Goal: Transaction & Acquisition: Purchase product/service

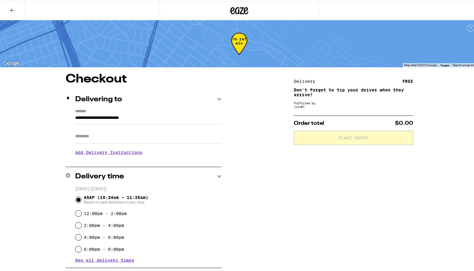
click at [13, 9] on icon at bounding box center [12, 9] width 7 height 7
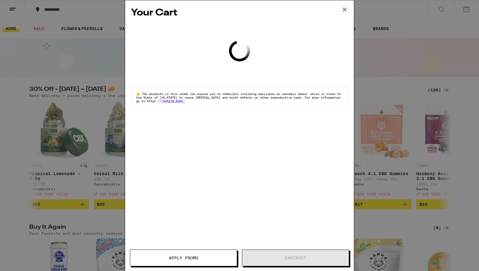
click at [346, 8] on icon at bounding box center [344, 9] width 9 height 9
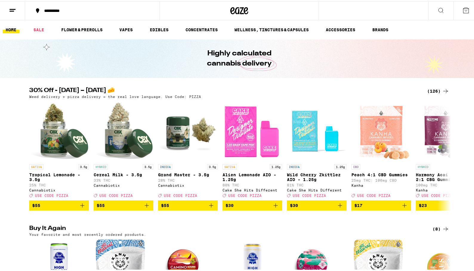
click at [11, 8] on line at bounding box center [13, 8] width 6 height 0
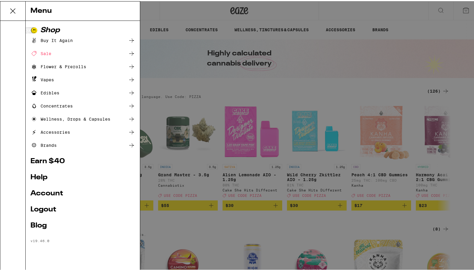
click at [132, 52] on icon at bounding box center [131, 52] width 7 height 7
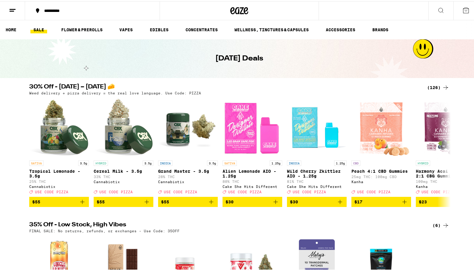
click at [442, 87] on icon at bounding box center [445, 86] width 7 height 7
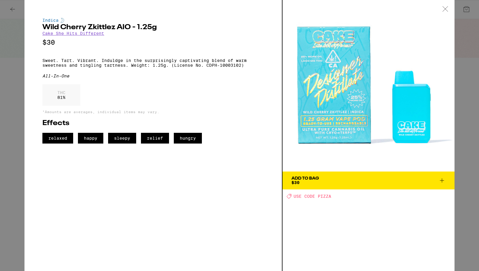
click at [448, 7] on div at bounding box center [445, 9] width 18 height 19
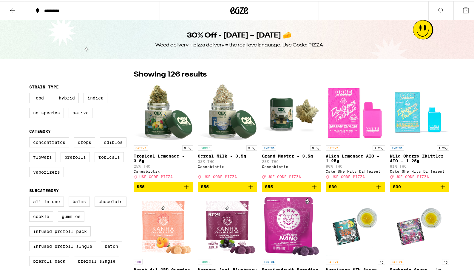
click at [8, 8] on button at bounding box center [12, 9] width 25 height 19
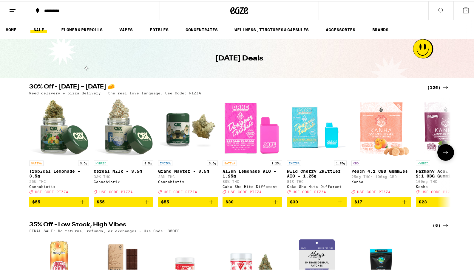
click at [444, 154] on icon at bounding box center [445, 151] width 5 height 4
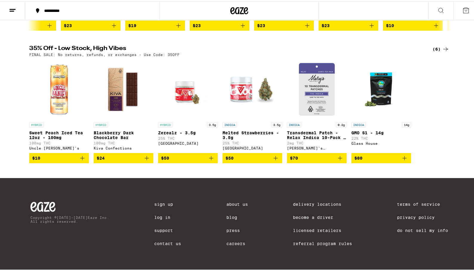
scroll to position [9, 0]
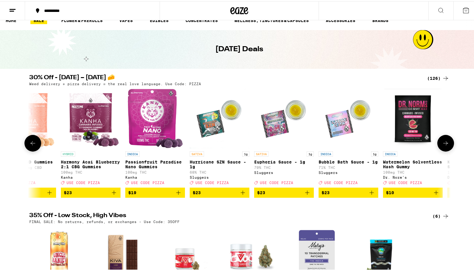
click at [445, 145] on icon at bounding box center [445, 142] width 7 height 7
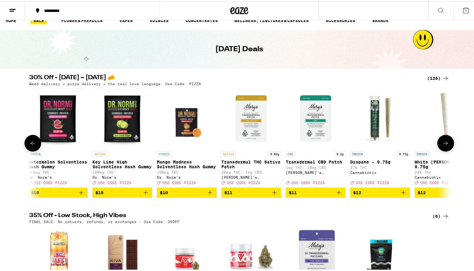
click at [445, 145] on icon at bounding box center [445, 142] width 7 height 7
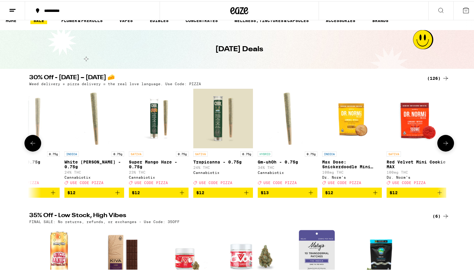
scroll to position [0, 1065]
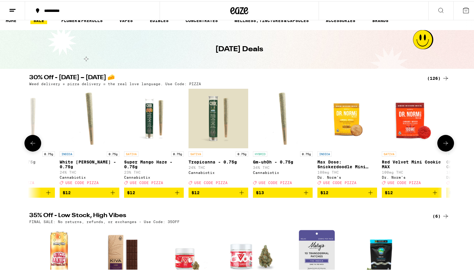
click at [446, 145] on icon at bounding box center [445, 142] width 7 height 7
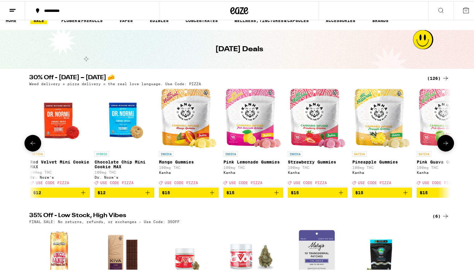
scroll to position [0, 1420]
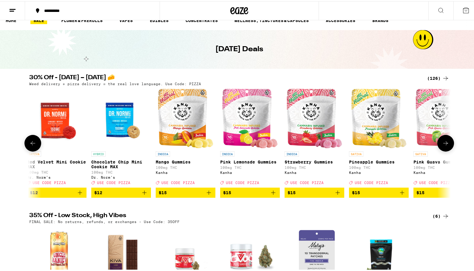
click at [444, 143] on icon at bounding box center [445, 142] width 5 height 4
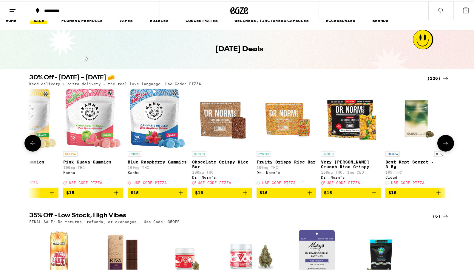
scroll to position [0, 1775]
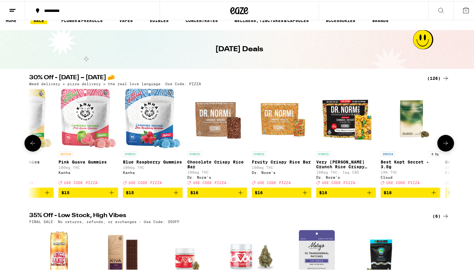
click at [174, 195] on icon "Add to bag" at bounding box center [175, 191] width 7 height 7
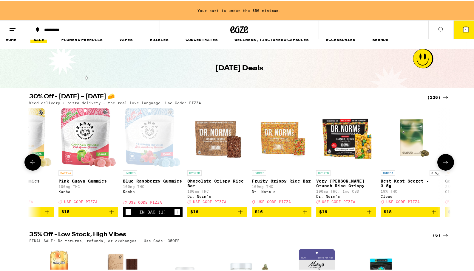
scroll to position [28, 0]
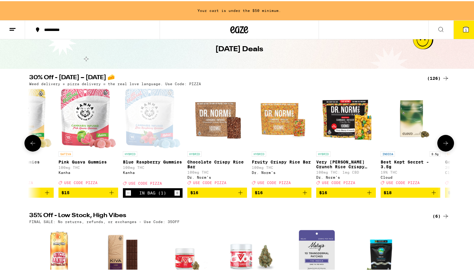
click at [46, 195] on icon "Add to bag" at bounding box center [47, 191] width 7 height 7
click at [444, 142] on icon at bounding box center [445, 142] width 7 height 7
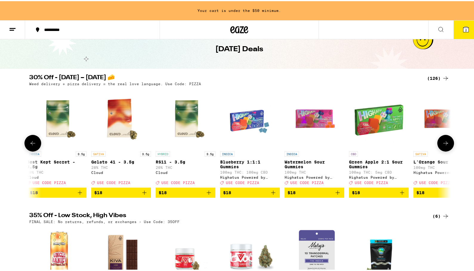
scroll to position [0, 2130]
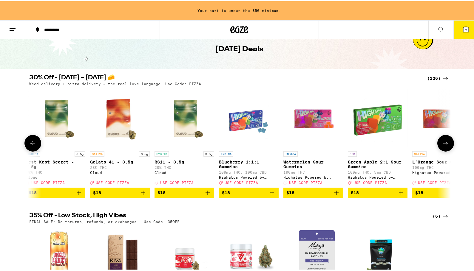
click at [444, 142] on icon at bounding box center [445, 142] width 7 height 7
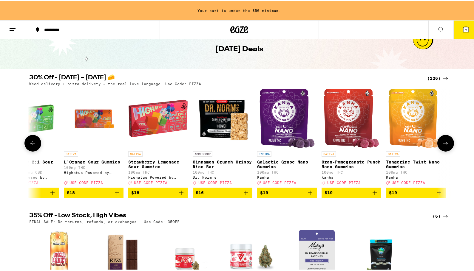
scroll to position [0, 2485]
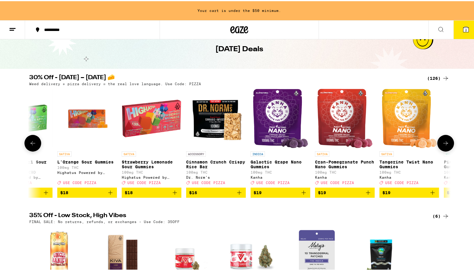
click at [444, 142] on icon at bounding box center [445, 142] width 7 height 7
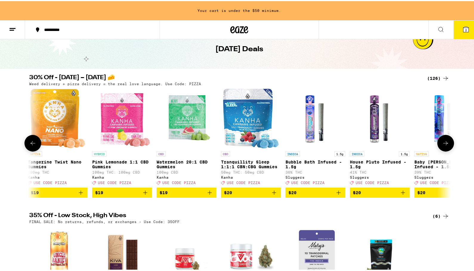
scroll to position [0, 2840]
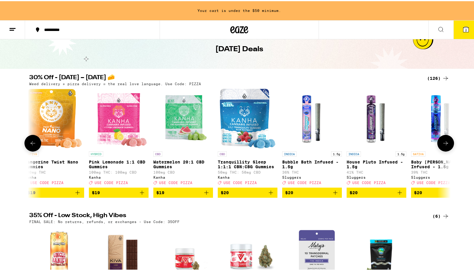
click at [444, 142] on icon at bounding box center [445, 142] width 7 height 7
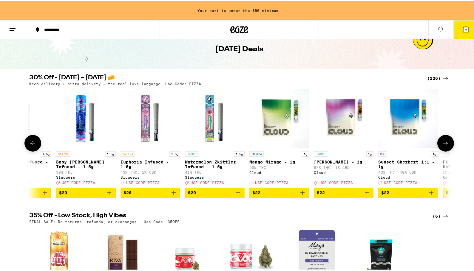
click at [444, 142] on icon at bounding box center [445, 142] width 7 height 7
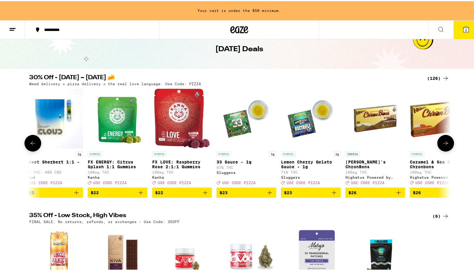
click at [444, 142] on icon at bounding box center [445, 142] width 7 height 7
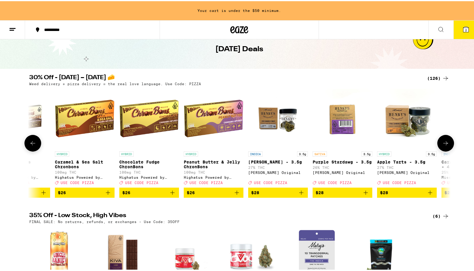
click at [444, 142] on icon at bounding box center [445, 142] width 7 height 7
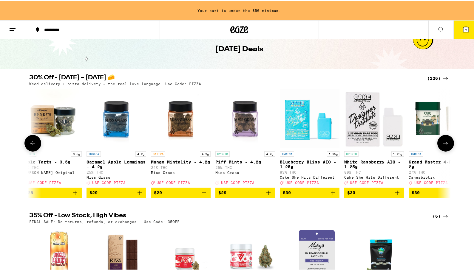
click at [444, 142] on icon at bounding box center [445, 142] width 7 height 7
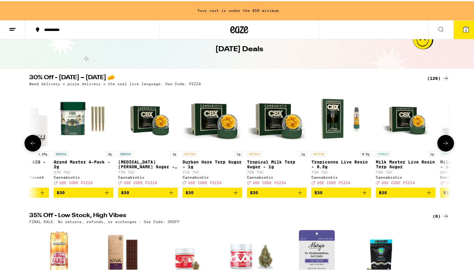
click at [444, 142] on icon at bounding box center [445, 142] width 7 height 7
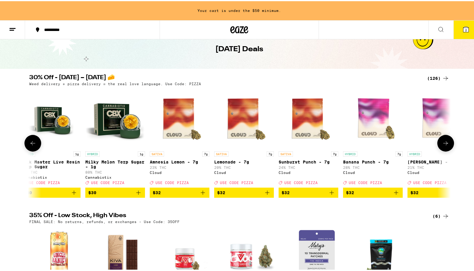
click at [444, 142] on icon at bounding box center [445, 142] width 7 height 7
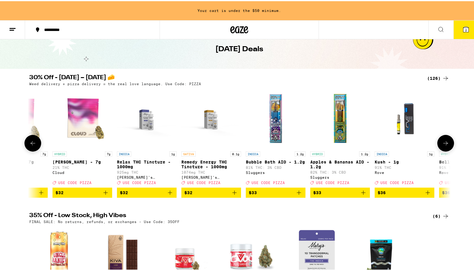
click at [444, 142] on icon at bounding box center [445, 142] width 7 height 7
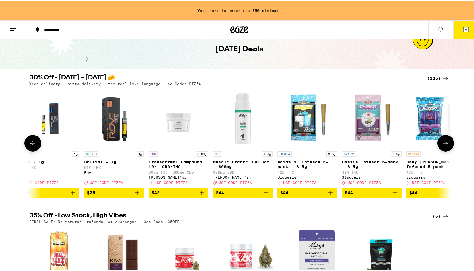
click at [444, 142] on icon at bounding box center [445, 142] width 7 height 7
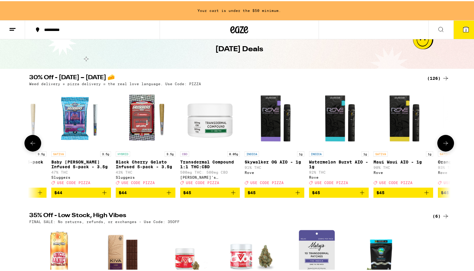
click at [444, 142] on icon at bounding box center [445, 142] width 7 height 7
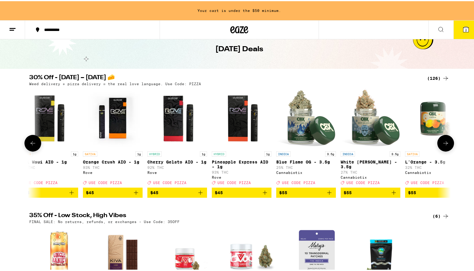
click at [444, 142] on icon at bounding box center [445, 142] width 7 height 7
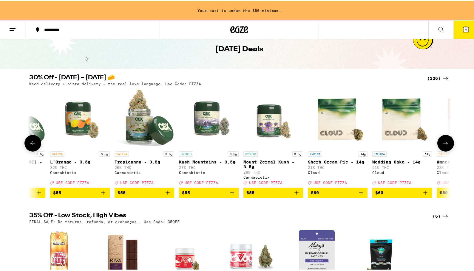
click at [444, 142] on icon at bounding box center [445, 142] width 7 height 7
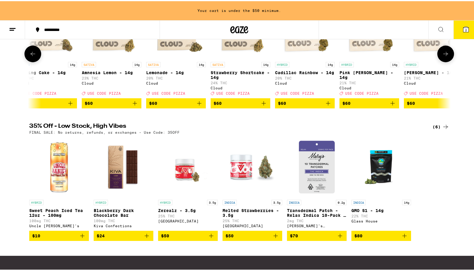
scroll to position [0, 0]
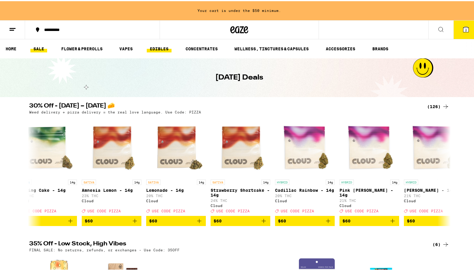
click at [164, 47] on link "EDIBLES" at bounding box center [159, 47] width 25 height 7
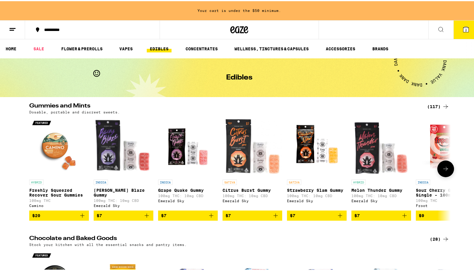
click at [444, 172] on icon at bounding box center [445, 167] width 7 height 7
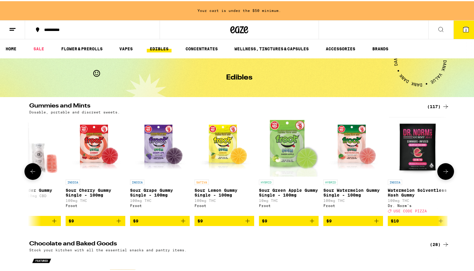
scroll to position [0, 355]
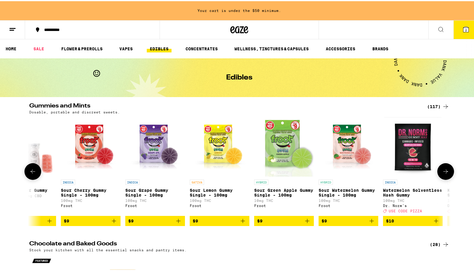
click at [444, 172] on icon at bounding box center [445, 170] width 7 height 7
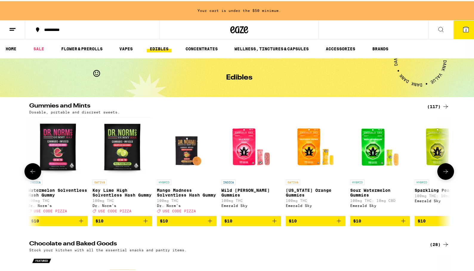
click at [444, 172] on icon at bounding box center [445, 170] width 7 height 7
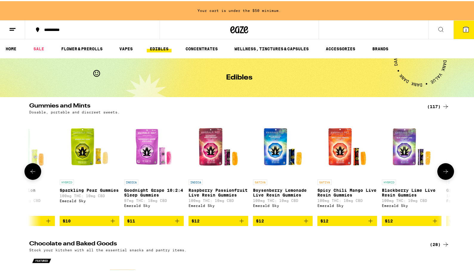
click at [444, 172] on icon at bounding box center [445, 170] width 7 height 7
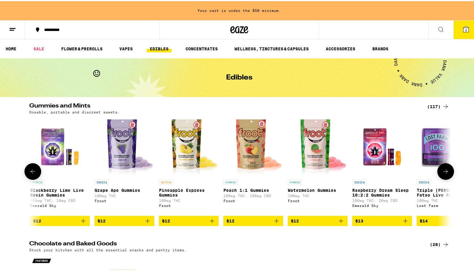
click at [444, 172] on icon at bounding box center [445, 170] width 7 height 7
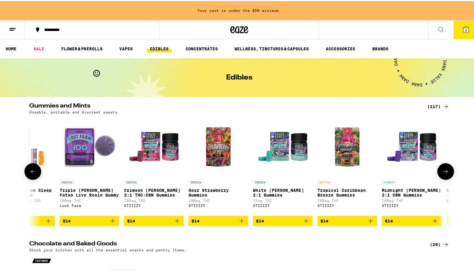
click at [444, 172] on icon at bounding box center [445, 170] width 7 height 7
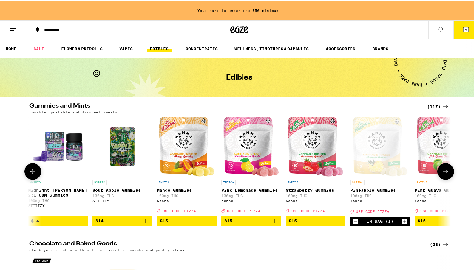
scroll to position [0, 2129]
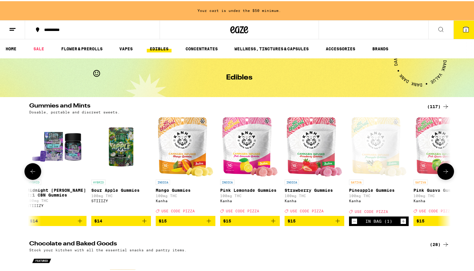
click at [444, 172] on icon at bounding box center [445, 170] width 7 height 7
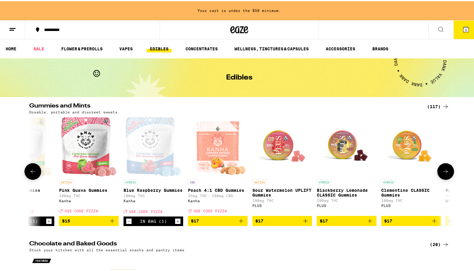
scroll to position [0, 2484]
click at [444, 172] on icon at bounding box center [445, 170] width 7 height 7
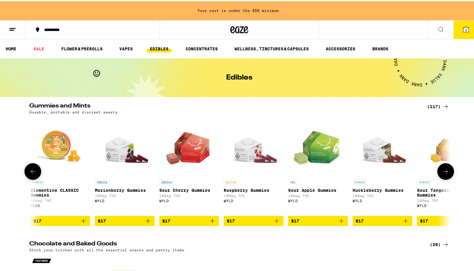
scroll to position [0, 2839]
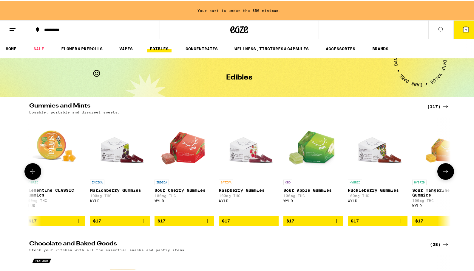
click at [444, 172] on icon at bounding box center [445, 170] width 7 height 7
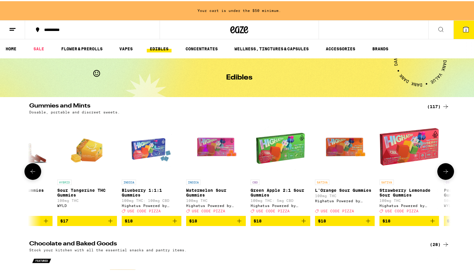
click at [444, 172] on icon at bounding box center [445, 170] width 7 height 7
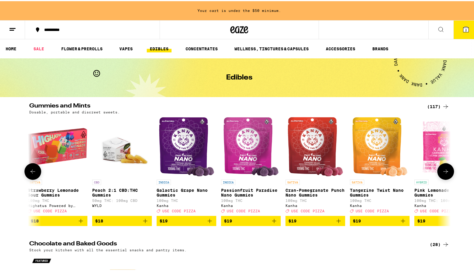
click at [444, 172] on icon at bounding box center [445, 170] width 7 height 7
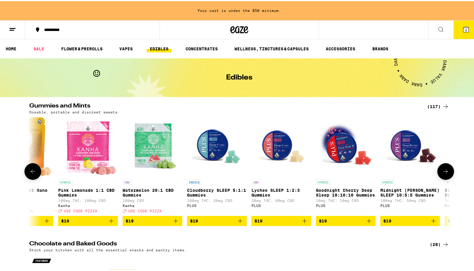
scroll to position [0, 3904]
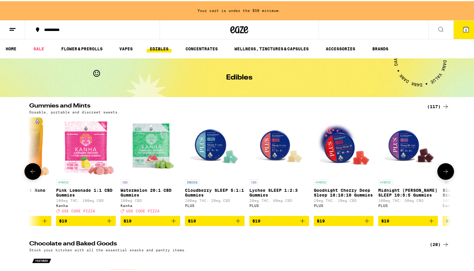
click at [444, 172] on icon at bounding box center [445, 170] width 7 height 7
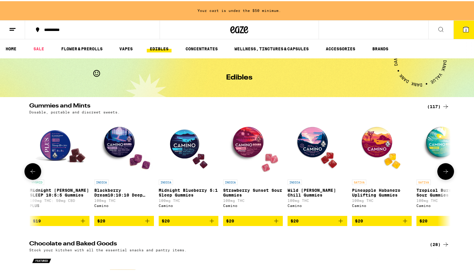
scroll to position [0, 4259]
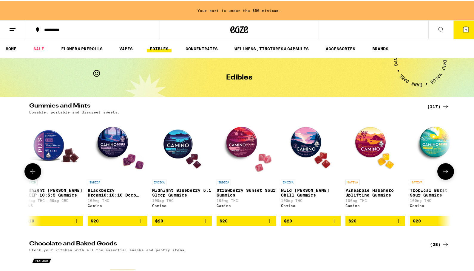
click at [444, 171] on icon at bounding box center [445, 170] width 7 height 7
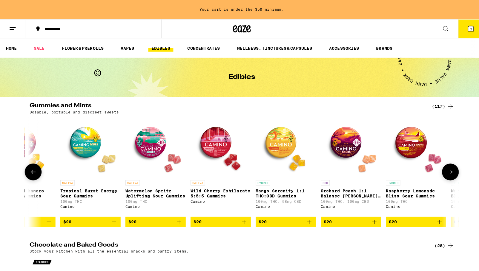
scroll to position [0, 4614]
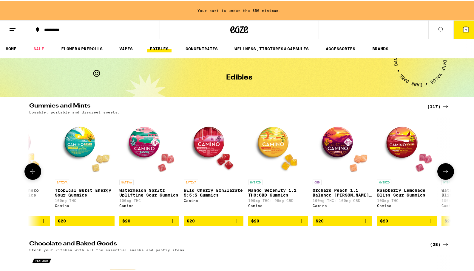
click at [106, 222] on icon "Add to bag" at bounding box center [108, 220] width 4 height 4
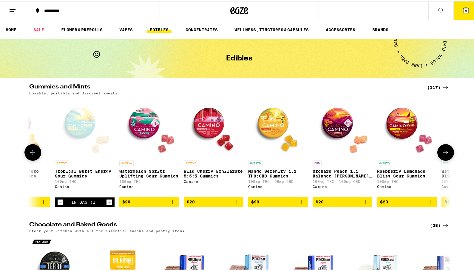
click at [170, 203] on icon "Add to bag" at bounding box center [172, 201] width 4 height 4
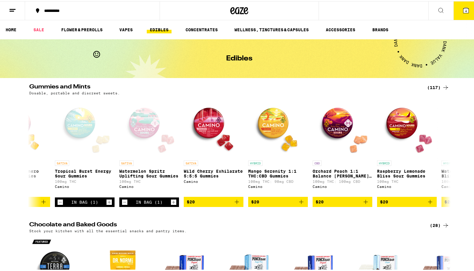
click at [463, 8] on icon at bounding box center [465, 9] width 5 height 5
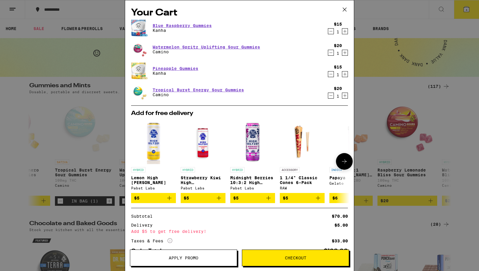
click at [169, 200] on icon "Add to bag" at bounding box center [169, 198] width 7 height 7
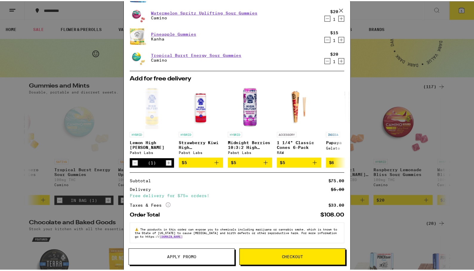
scroll to position [62, 0]
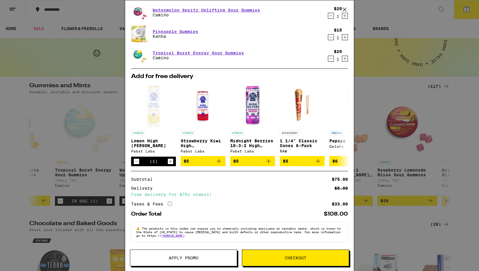
click at [308, 262] on button "Checkout" at bounding box center [295, 258] width 107 height 17
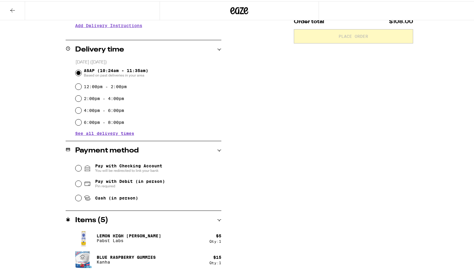
scroll to position [179, 0]
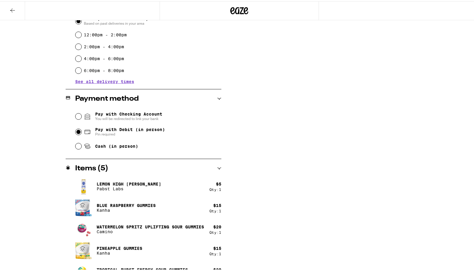
click at [78, 131] on input "Pay with Debit (in person) Pin required" at bounding box center [78, 131] width 6 height 6
radio input "true"
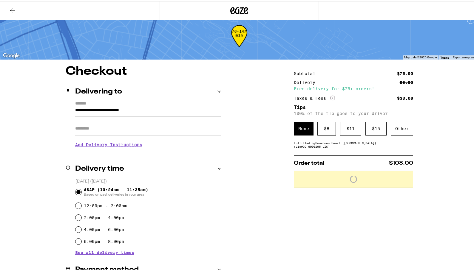
scroll to position [0, 0]
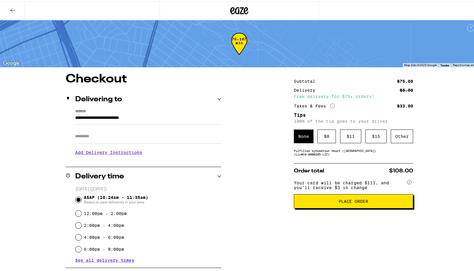
click at [359, 203] on span "Place Order" at bounding box center [354, 200] width 30 height 4
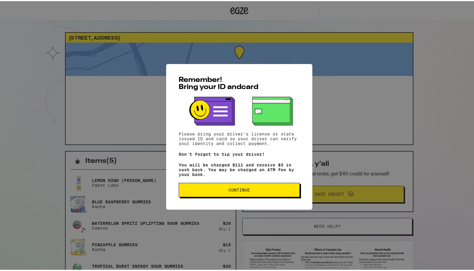
click at [262, 190] on span "Continue" at bounding box center [239, 189] width 111 height 4
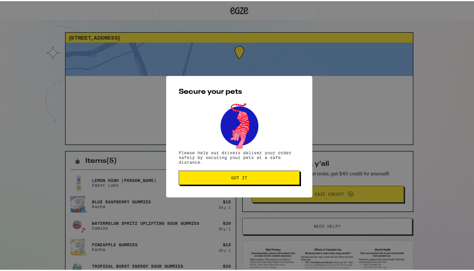
click at [253, 175] on button "Got it" at bounding box center [239, 177] width 121 height 14
